Goal: Information Seeking & Learning: Learn about a topic

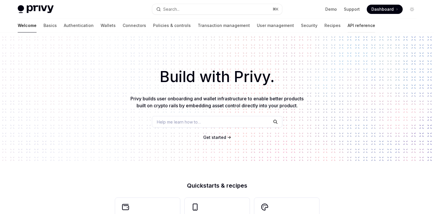
click at [348, 28] on link "API reference" at bounding box center [362, 26] width 28 height 14
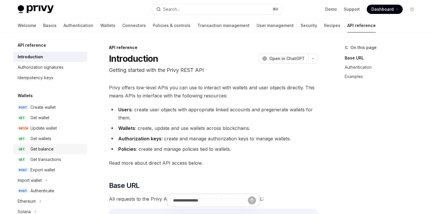
click at [60, 148] on div "Get balance" at bounding box center [56, 149] width 53 height 7
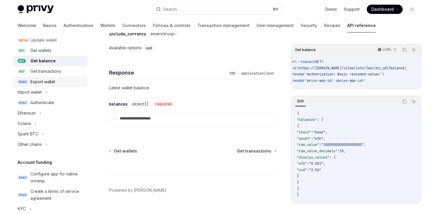
scroll to position [98, 0]
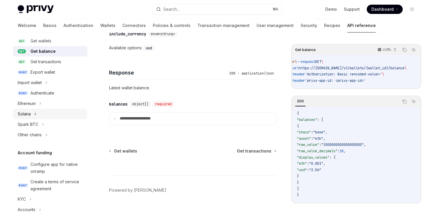
click at [53, 111] on div "Solana" at bounding box center [50, 114] width 74 height 10
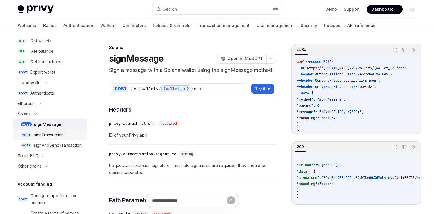
click at [61, 137] on div "signTransaction" at bounding box center [49, 134] width 30 height 7
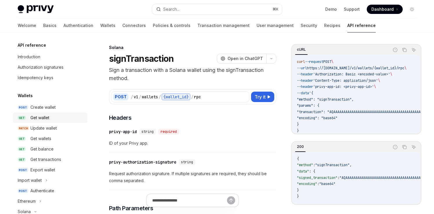
click at [52, 119] on div "Get wallet" at bounding box center [56, 117] width 53 height 7
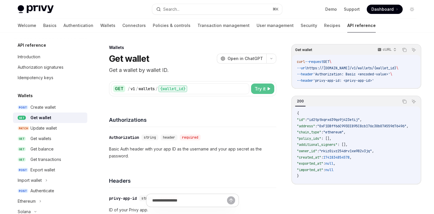
click at [268, 86] on button "Try it" at bounding box center [262, 88] width 23 height 10
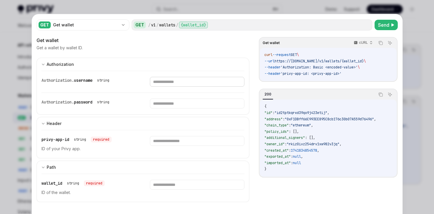
click at [201, 82] on input "text" at bounding box center [197, 82] width 94 height 10
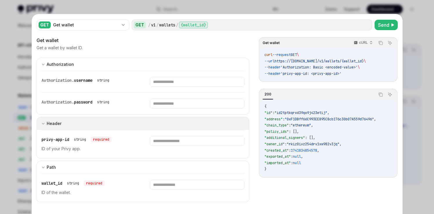
click at [131, 120] on button "Header" at bounding box center [143, 123] width 213 height 13
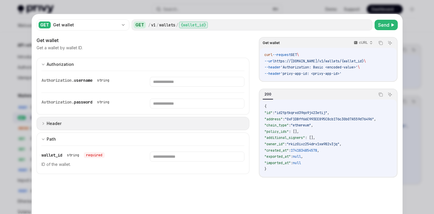
click at [130, 120] on button "Header" at bounding box center [143, 123] width 213 height 13
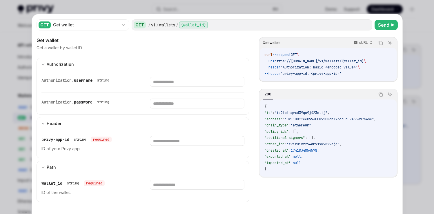
click at [199, 143] on input "text" at bounding box center [197, 141] width 94 height 10
click at [210, 83] on input "text" at bounding box center [197, 82] width 94 height 10
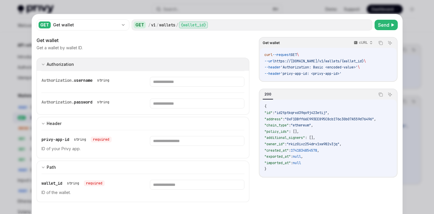
click at [206, 63] on button "Authorization appSecretAuth" at bounding box center [143, 64] width 213 height 13
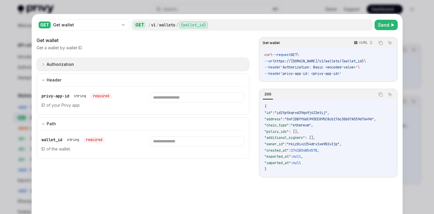
click at [206, 63] on button "Authorization appSecretAuth" at bounding box center [143, 64] width 213 height 13
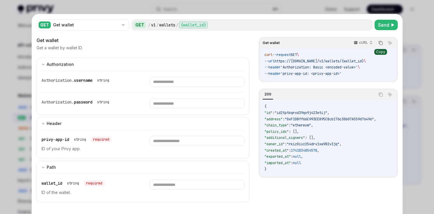
click at [380, 41] on icon "Copy the contents from the code block" at bounding box center [380, 43] width 5 height 5
click at [421, 28] on div at bounding box center [217, 107] width 434 height 214
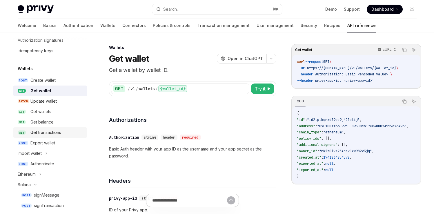
scroll to position [27, 0]
click at [58, 130] on div "Get transactions" at bounding box center [45, 132] width 31 height 7
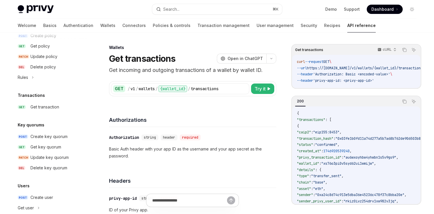
scroll to position [372, 0]
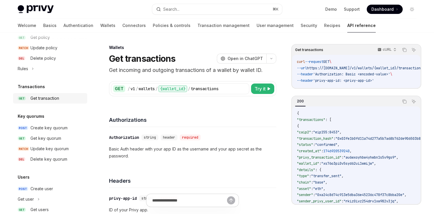
click at [52, 97] on div "Get transaction" at bounding box center [44, 98] width 29 height 7
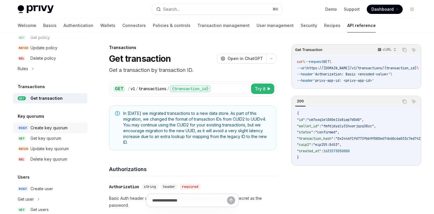
click at [52, 131] on link "POST Create key quorum" at bounding box center [50, 128] width 74 height 10
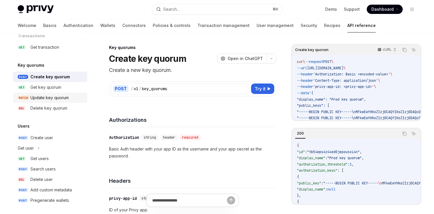
scroll to position [427, 0]
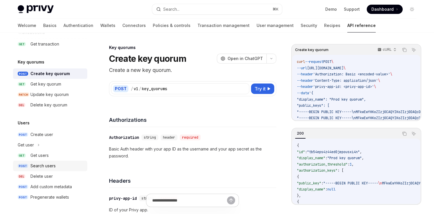
click at [43, 161] on link "POST Search users" at bounding box center [50, 166] width 74 height 10
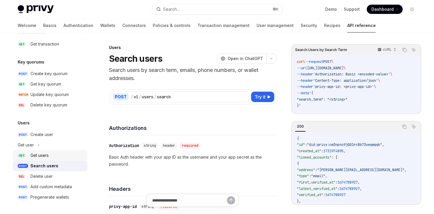
click at [42, 156] on div "Get users" at bounding box center [39, 155] width 18 height 7
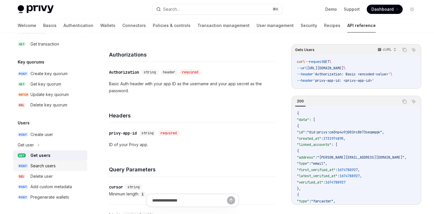
scroll to position [66, 0]
click at [47, 166] on div "Search users" at bounding box center [42, 165] width 25 height 7
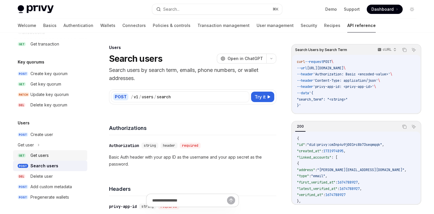
click at [59, 157] on div "Get users" at bounding box center [56, 155] width 53 height 7
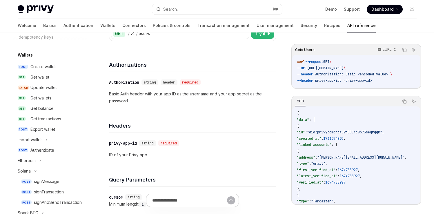
scroll to position [37, 0]
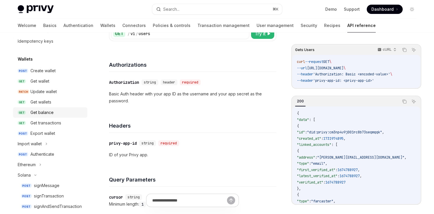
click at [59, 115] on div "Get balance" at bounding box center [56, 112] width 53 height 7
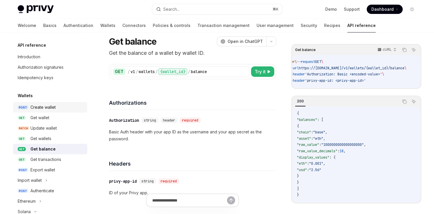
click at [44, 106] on div "Create wallet" at bounding box center [42, 107] width 25 height 7
type textarea "*"
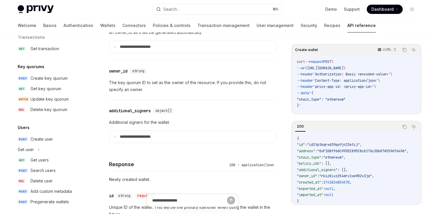
scroll to position [427, 0]
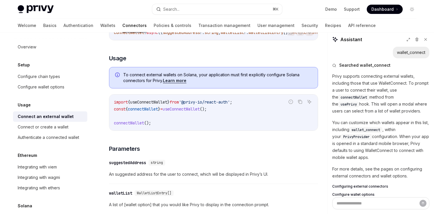
scroll to position [13, 0]
